Goal: Check status: Check status

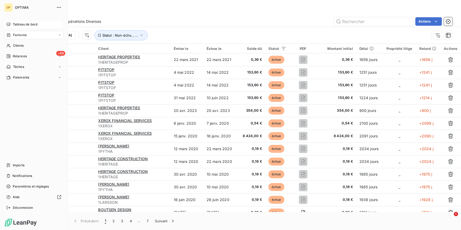
click at [17, 24] on span "Tableau de bord" at bounding box center [25, 24] width 25 height 5
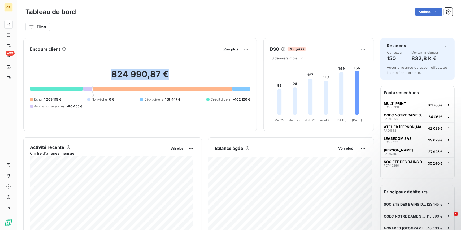
drag, startPoint x: 111, startPoint y: 72, endPoint x: 172, endPoint y: 72, distance: 61.0
click at [172, 72] on h2 "824 990,87 €" at bounding box center [140, 77] width 220 height 16
drag, startPoint x: 172, startPoint y: 72, endPoint x: 160, endPoint y: 74, distance: 12.4
copy h2 "824 990,87 €"
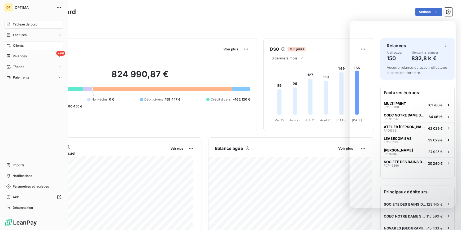
click at [27, 46] on div "Clients" at bounding box center [33, 45] width 59 height 8
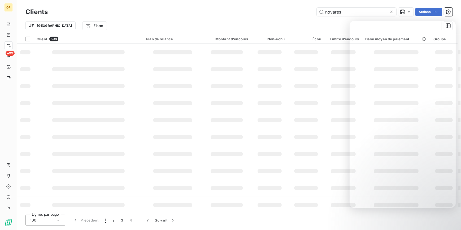
type input "novares"
